Goal: Information Seeking & Learning: Find specific fact

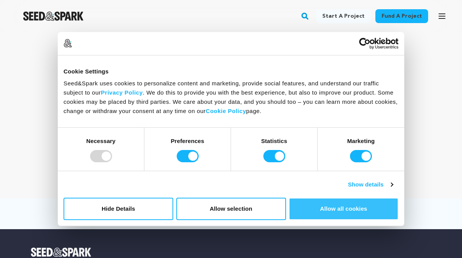
click at [341, 201] on button "Allow all cookies" at bounding box center [344, 209] width 110 height 22
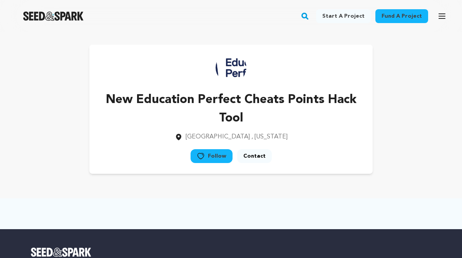
click at [242, 117] on p "New Education Perfect Cheats Points Hack Tool" at bounding box center [231, 109] width 259 height 37
click at [442, 15] on icon "button" at bounding box center [441, 16] width 9 height 9
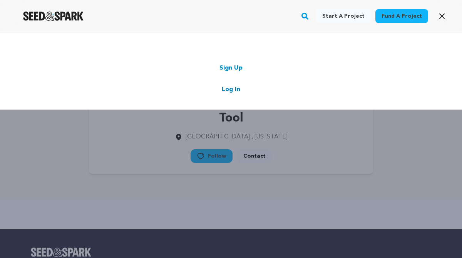
click at [345, 113] on div "Start a project Fund a project Sign Up Log In" at bounding box center [231, 161] width 462 height 258
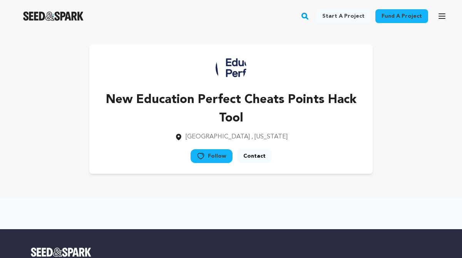
click at [310, 17] on rect "button" at bounding box center [304, 16] width 9 height 9
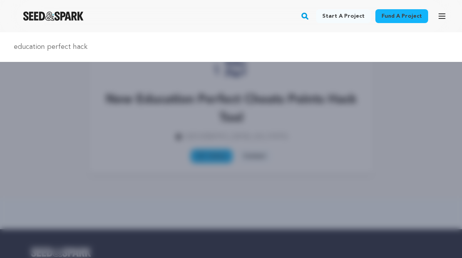
type input "education perfect hack"
